Goal: Information Seeking & Learning: Learn about a topic

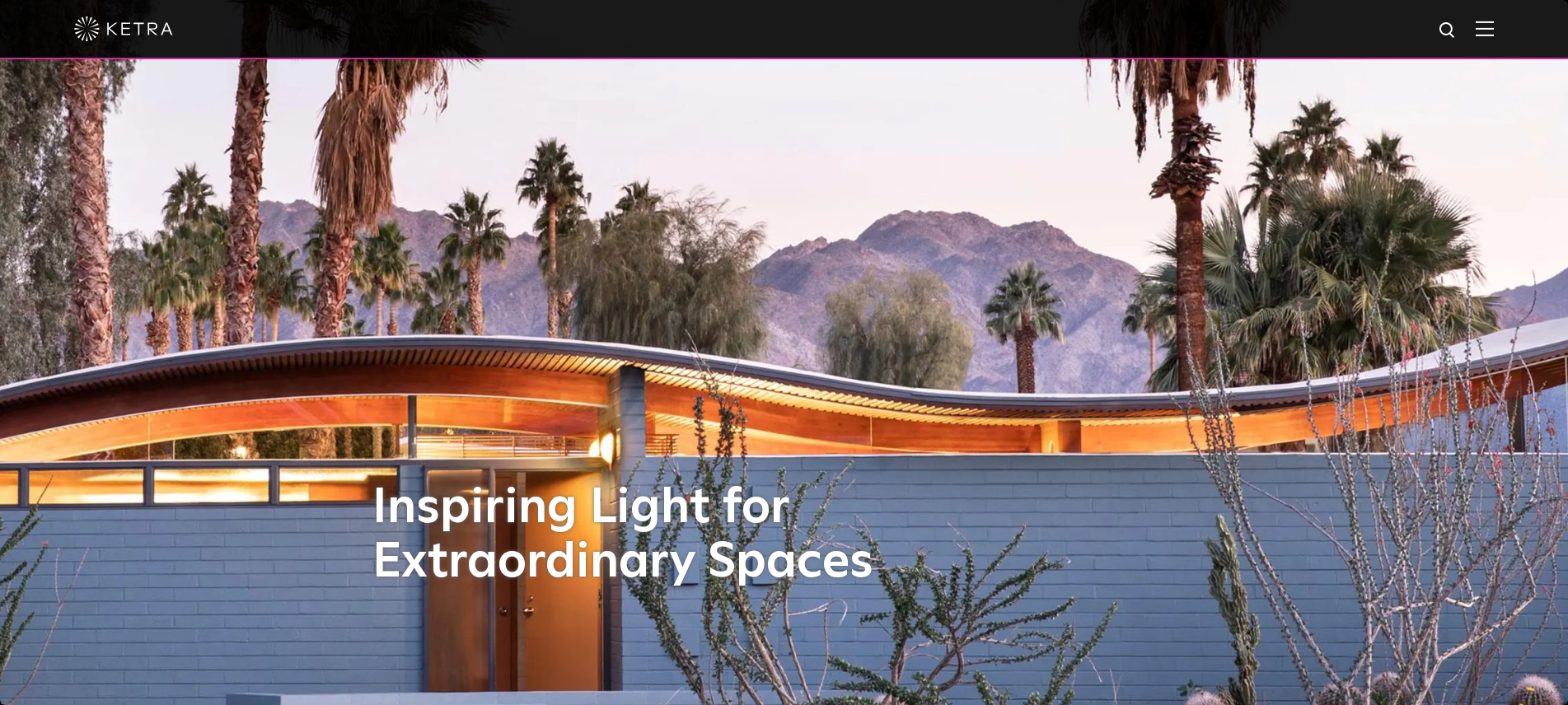
click at [1116, 34] on img at bounding box center [1484, 28] width 18 height 16
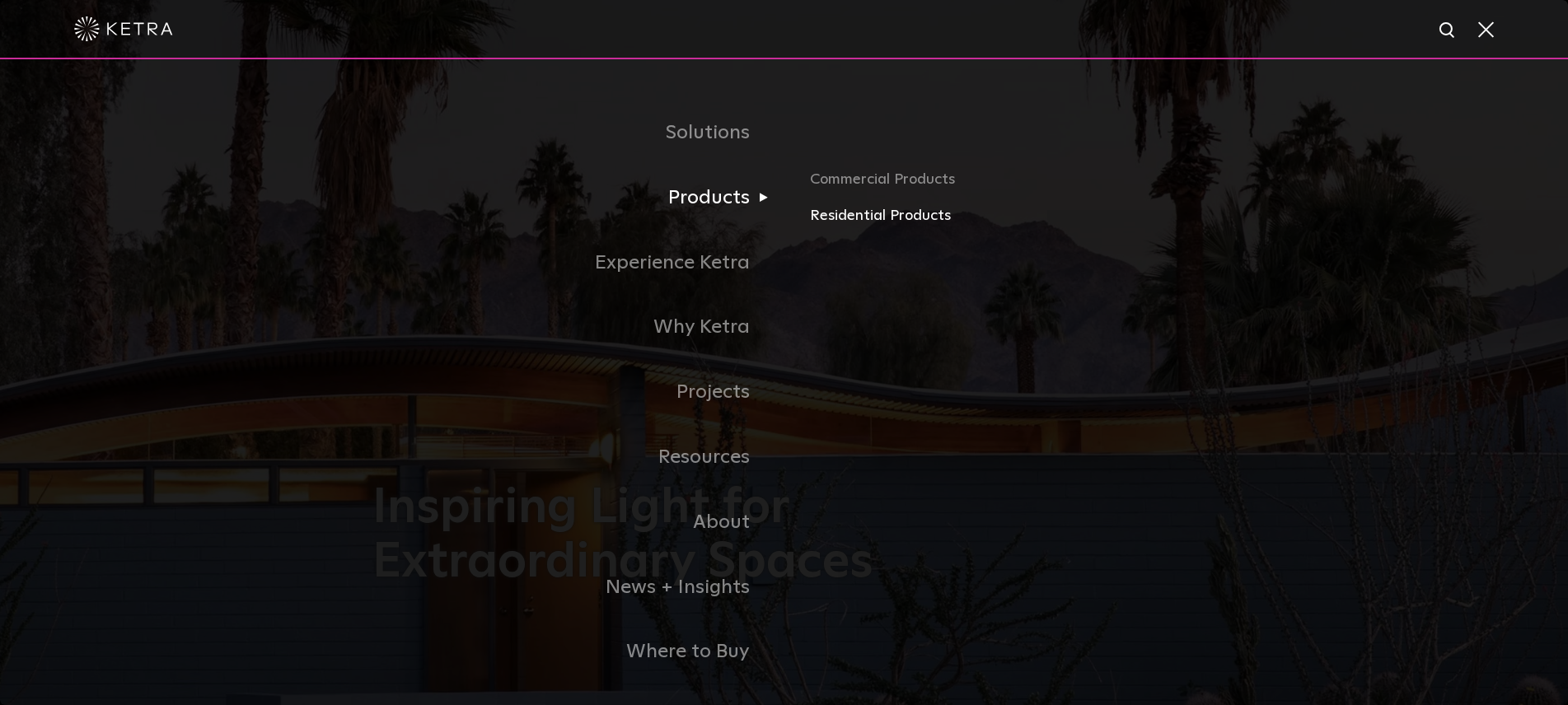
click at [857, 220] on link "Residential Products" at bounding box center [1002, 216] width 386 height 24
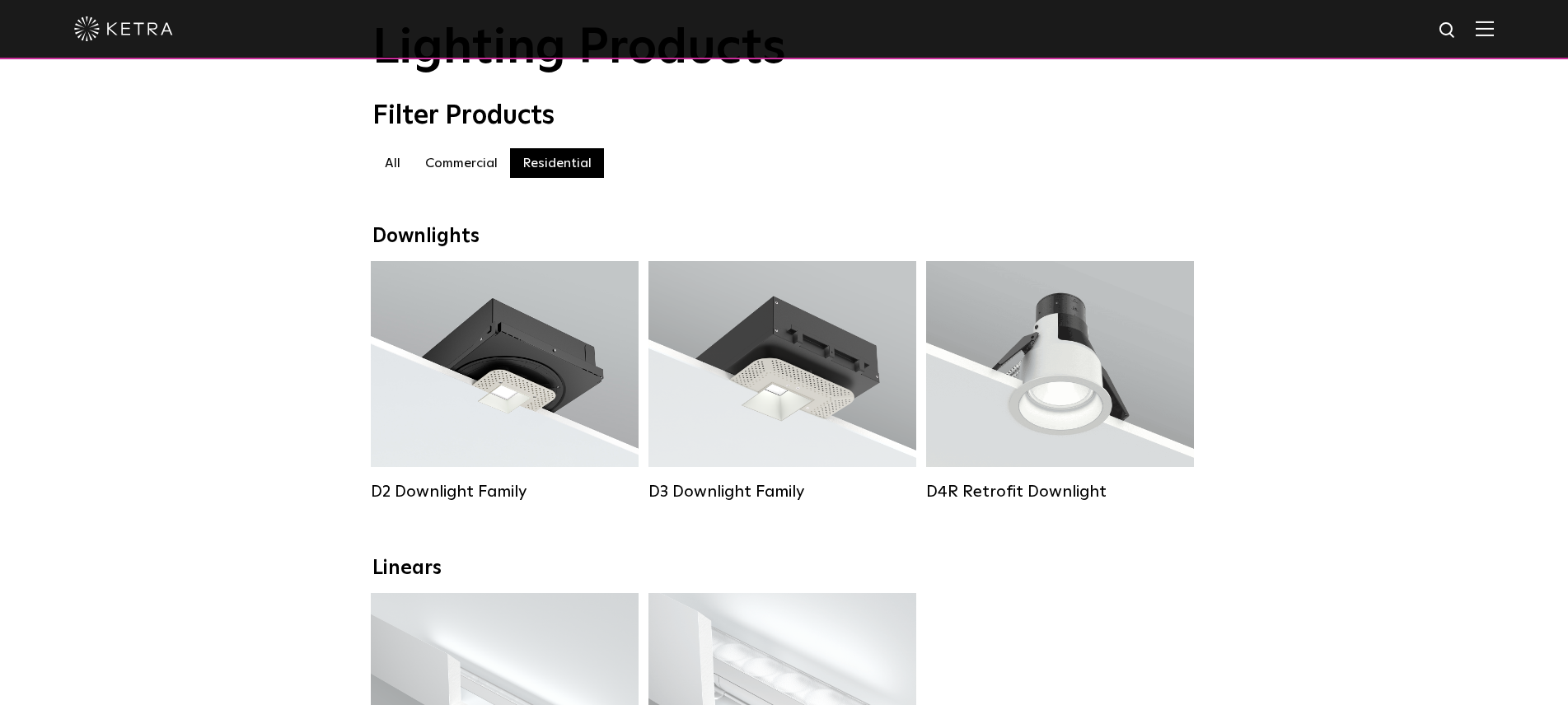
scroll to position [102, 0]
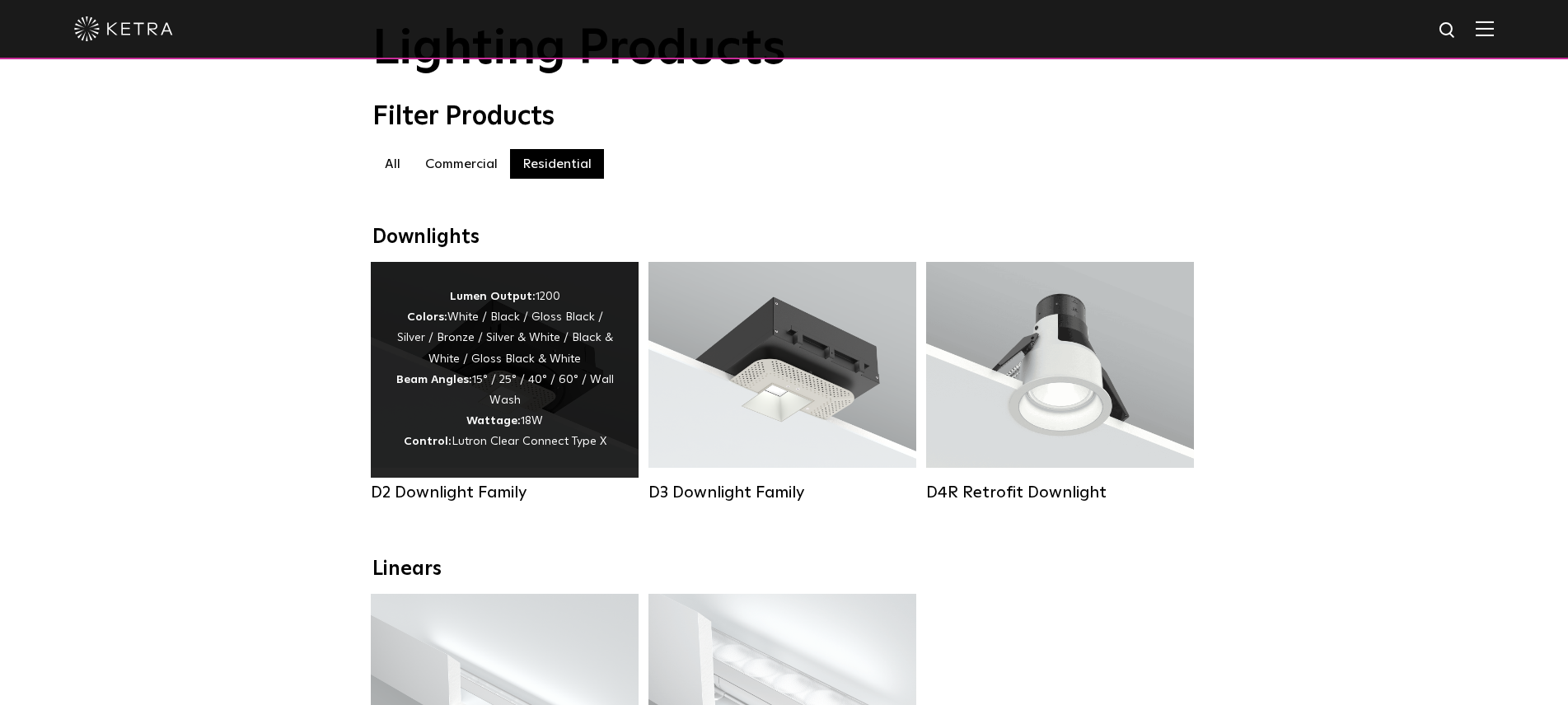
click at [588, 410] on div "Lumen Output: 1200 Colors: White / Black / Gloss Black / Silver / Bronze / Silv…" at bounding box center [504, 370] width 218 height 167
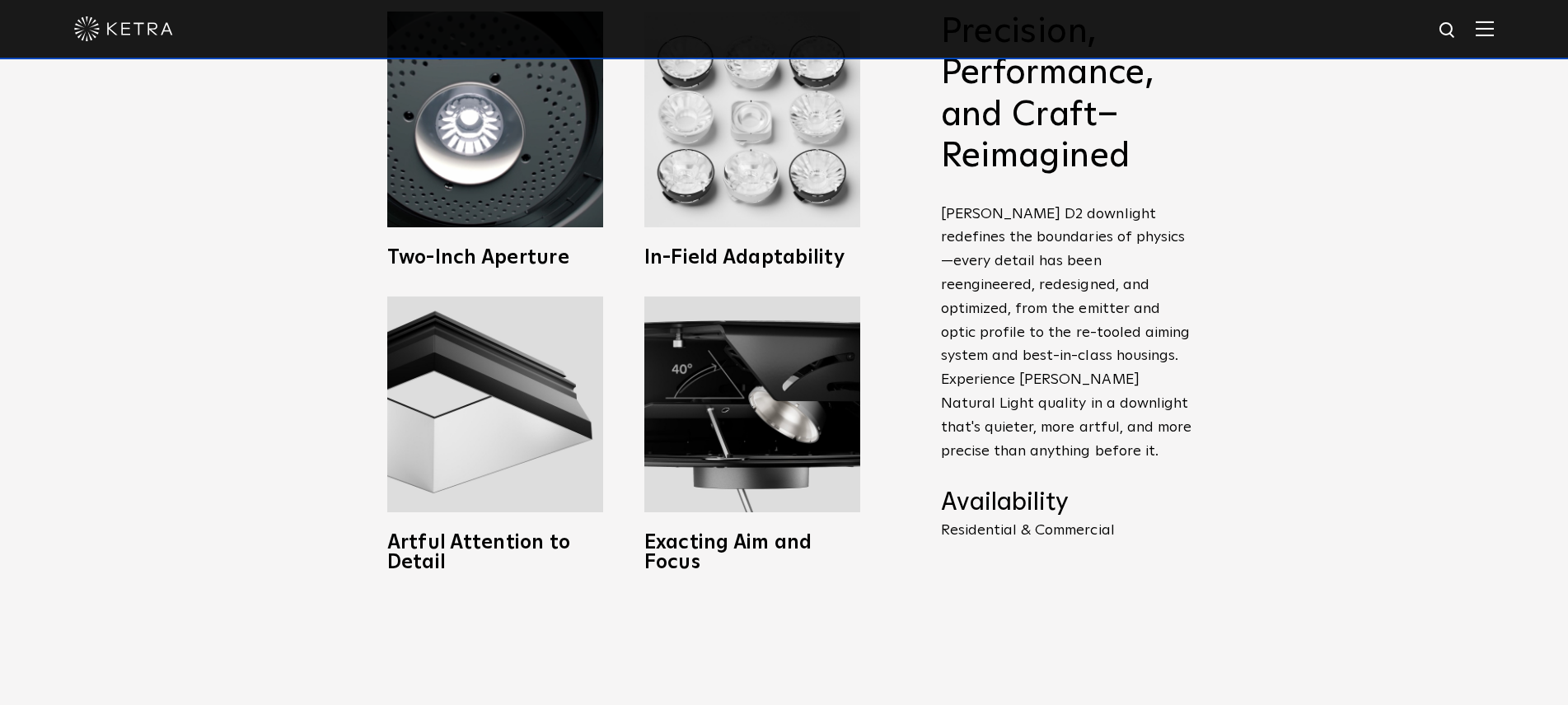
scroll to position [802, 0]
